Goal: Navigation & Orientation: Find specific page/section

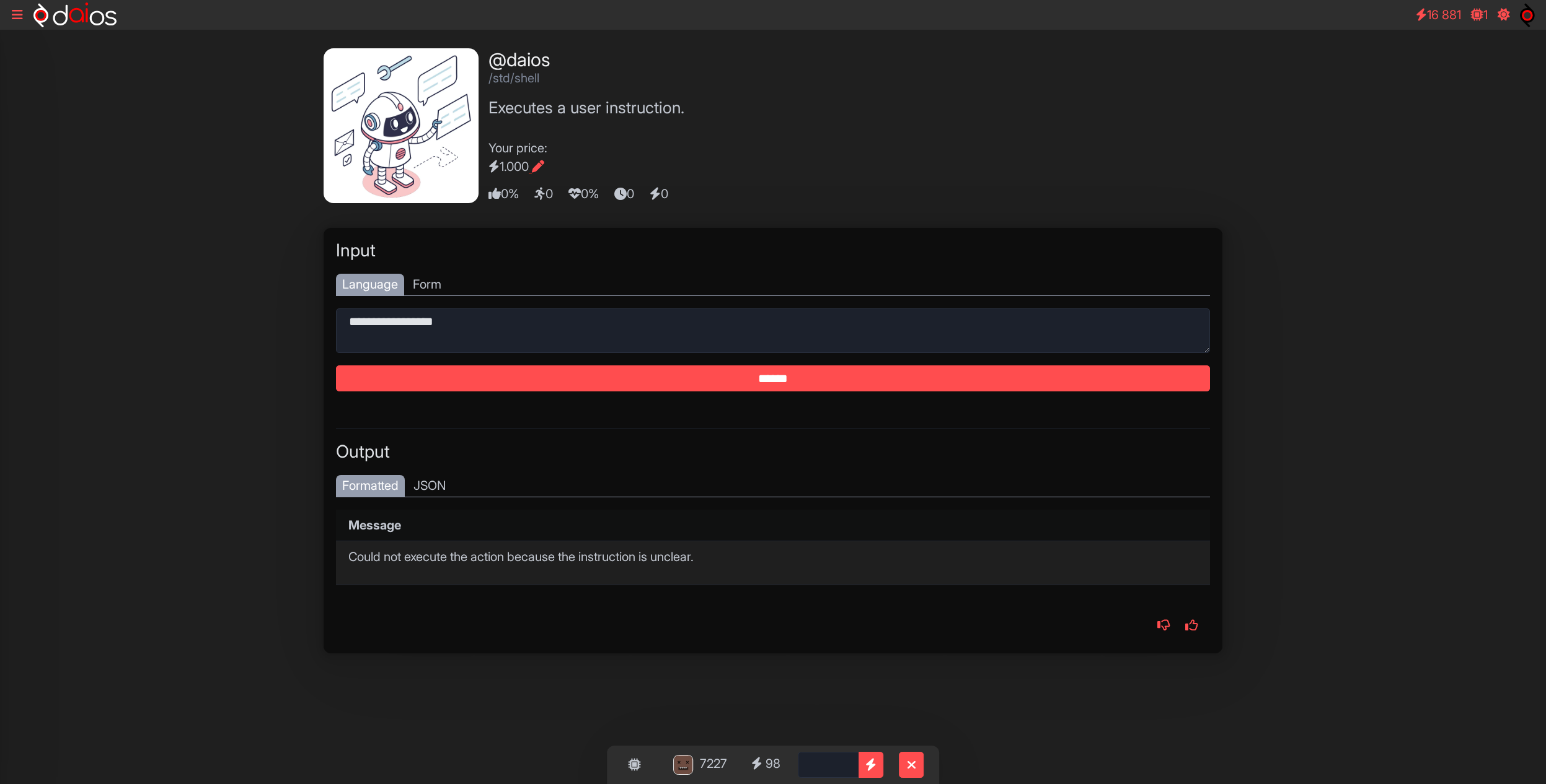
click at [22, 16] on icon at bounding box center [17, 15] width 11 height 12
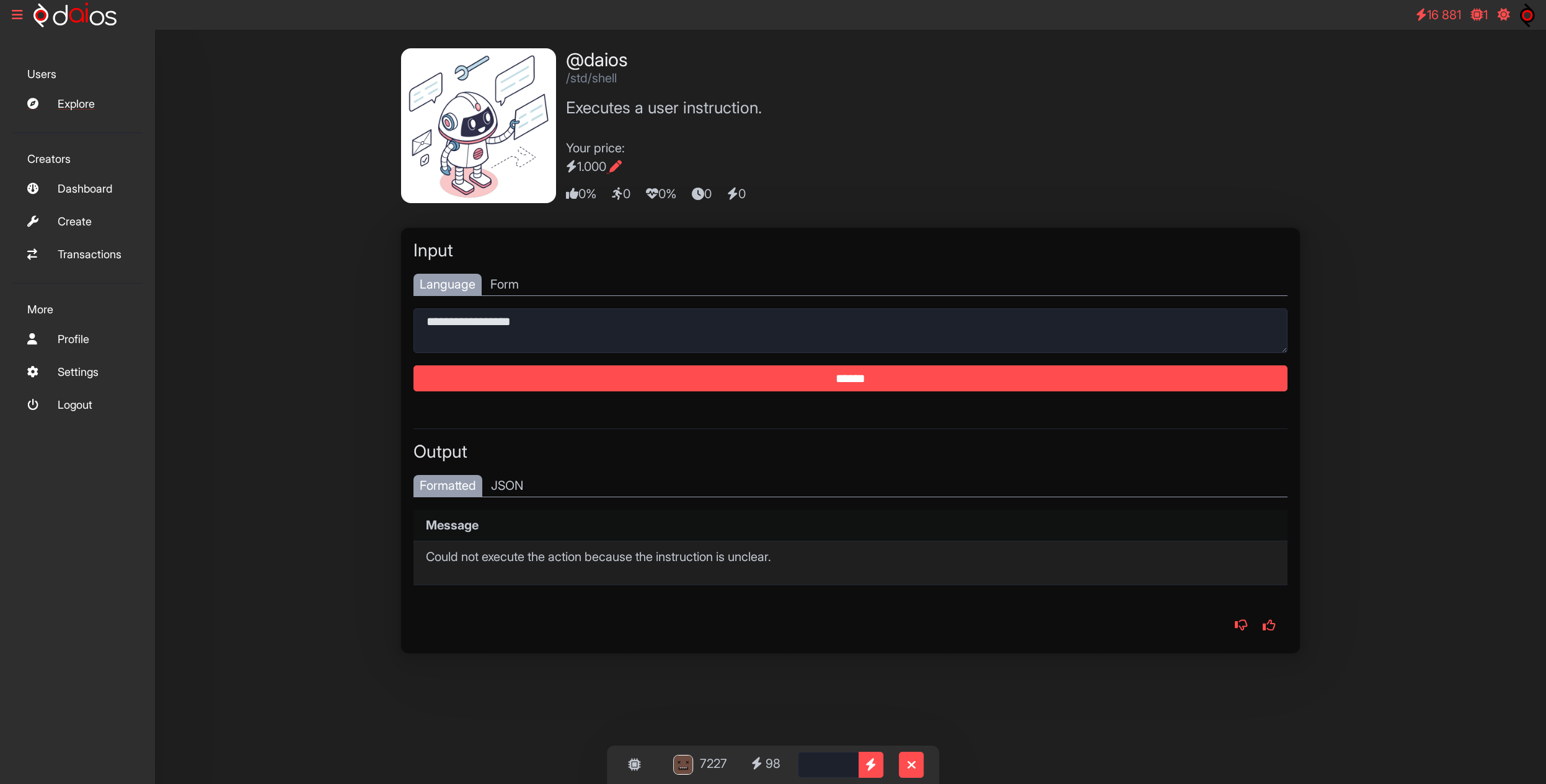
click at [76, 106] on link "Explore" at bounding box center [78, 104] width 130 height 26
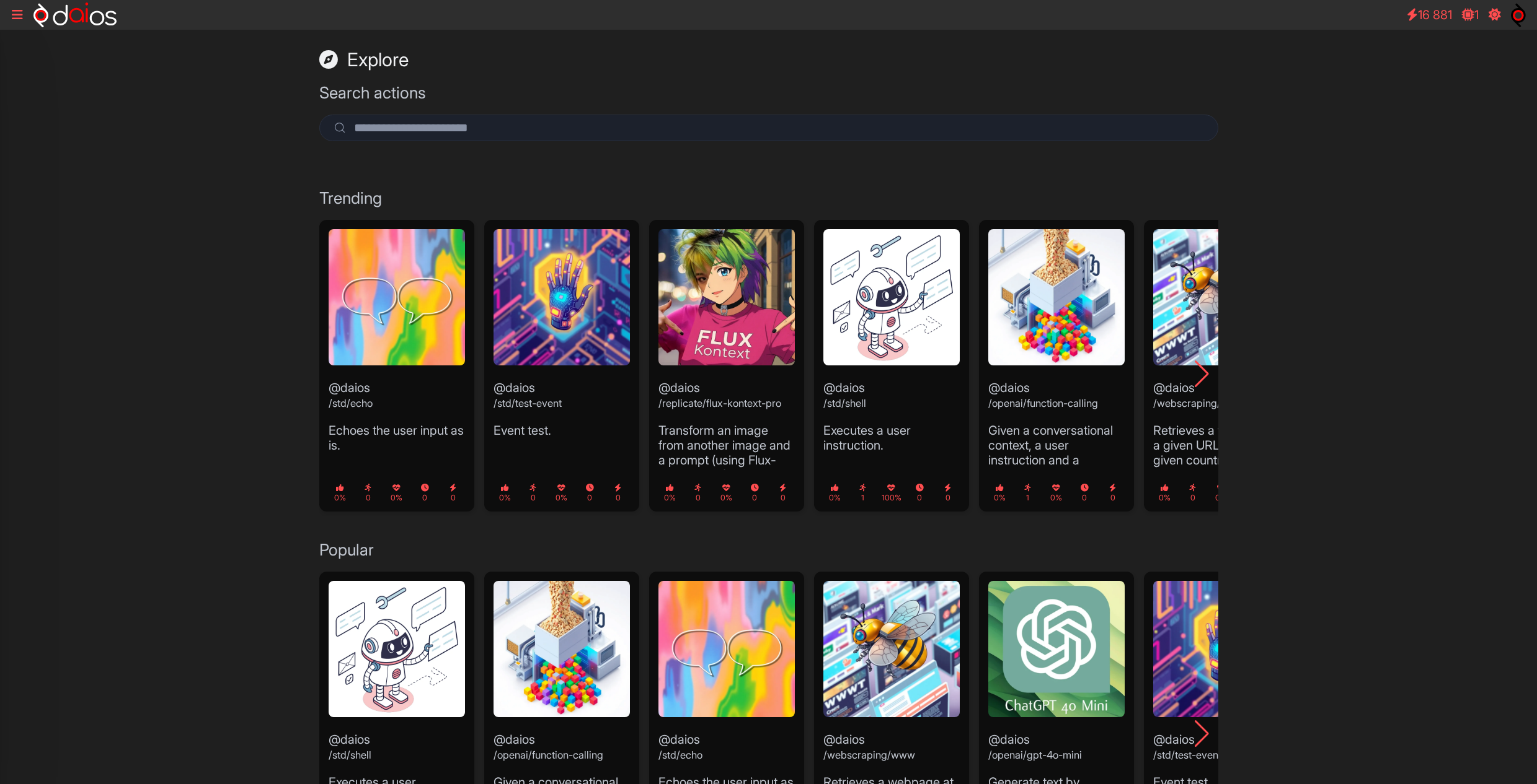
click at [1297, 565] on div "Explore Search actions Trending @daios /std/echo Echoes the user input as is. 0…" at bounding box center [768, 654] width 1537 height 1248
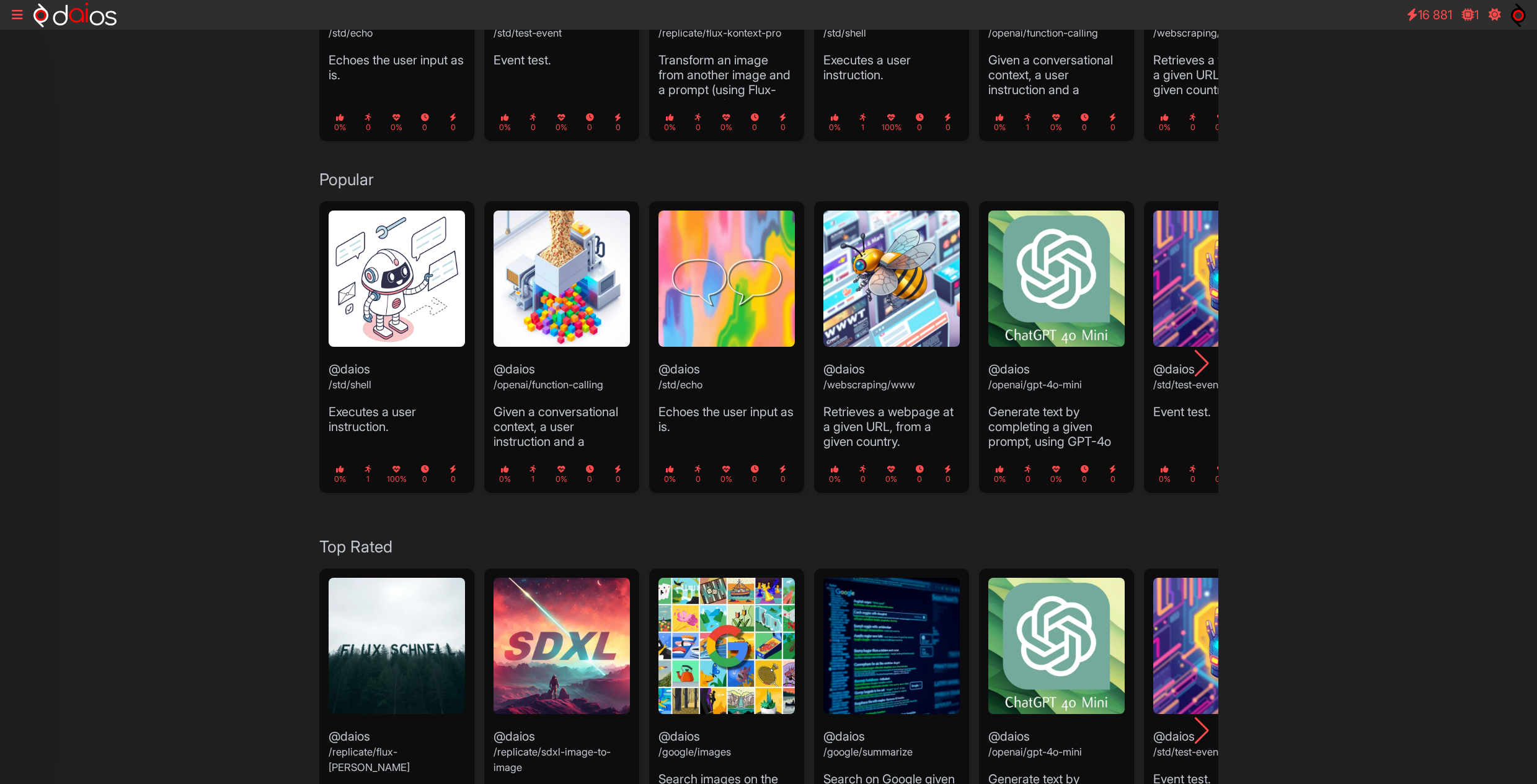
scroll to position [477, 0]
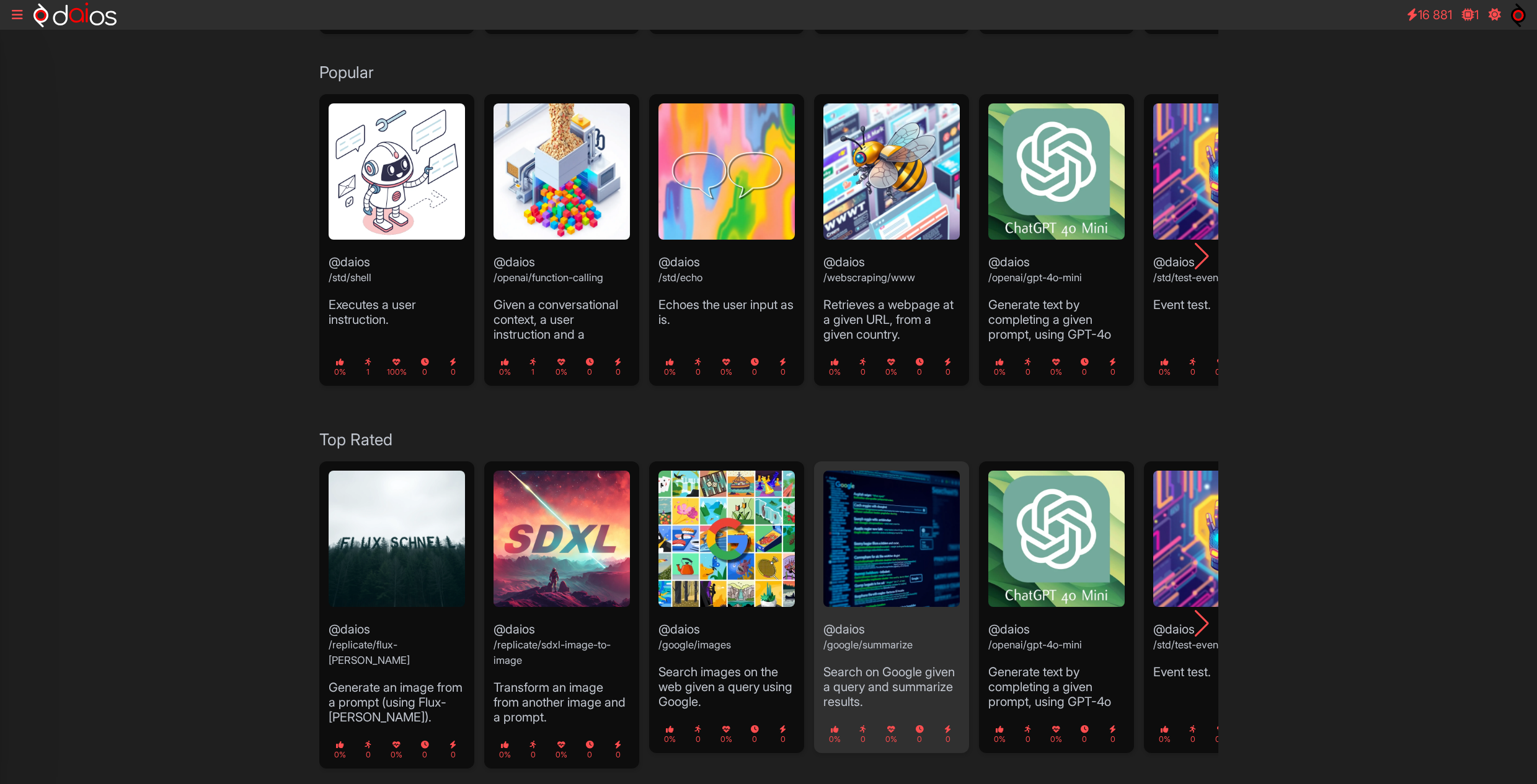
click at [898, 485] on img "4 / 16" at bounding box center [891, 539] width 137 height 137
